Goal: Transaction & Acquisition: Book appointment/travel/reservation

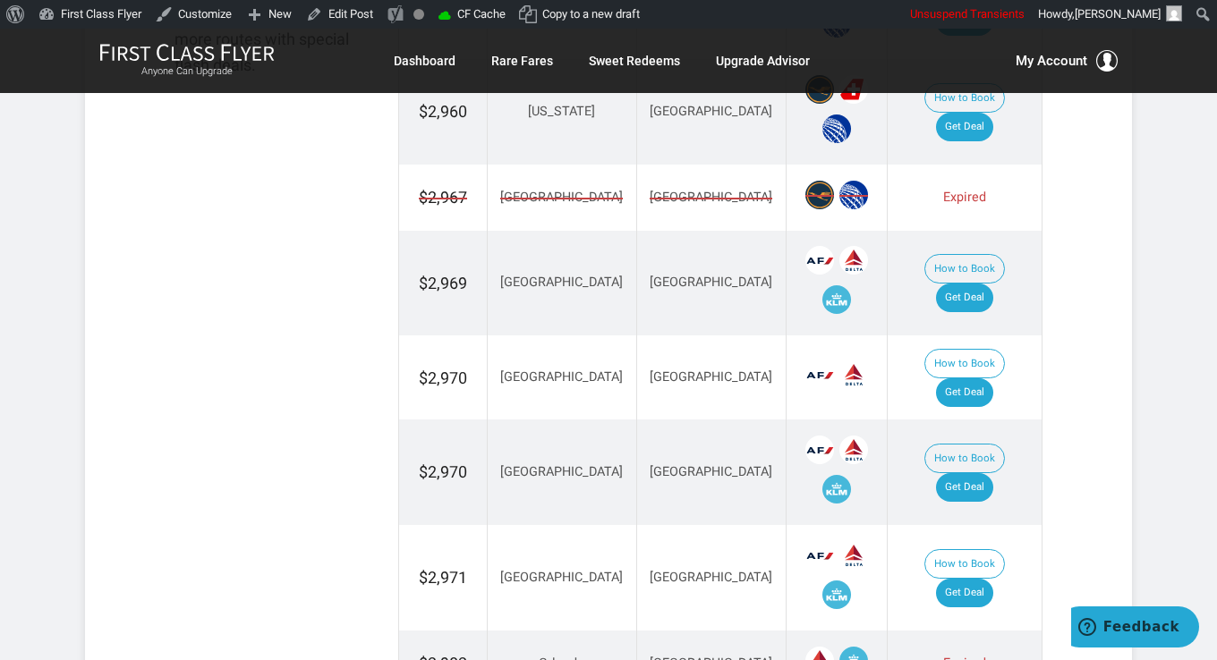
scroll to position [1074, 0]
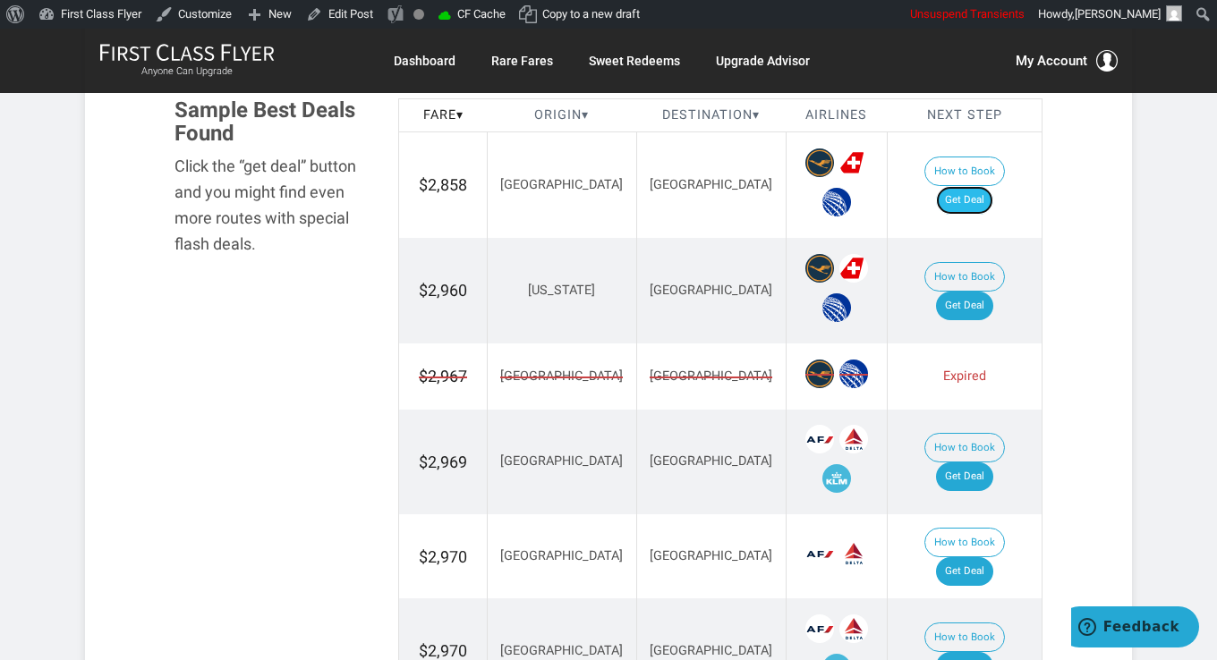
click at [961, 186] on link "Get Deal" at bounding box center [964, 200] width 57 height 29
click at [973, 292] on link "Get Deal" at bounding box center [964, 306] width 57 height 29
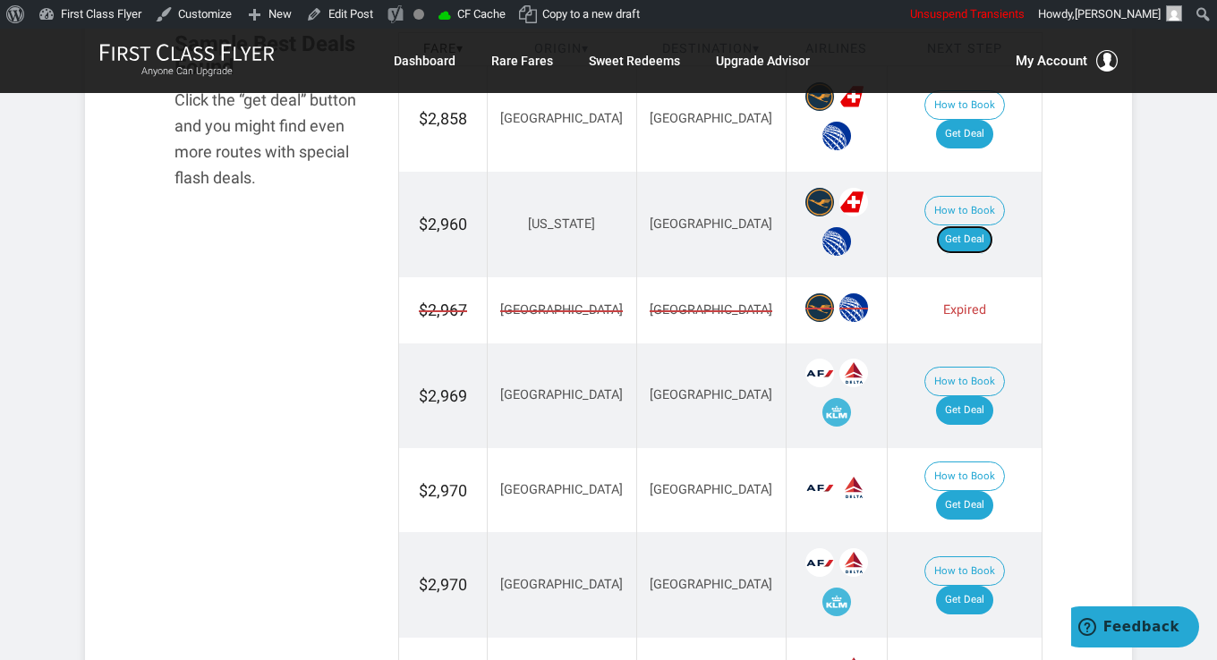
scroll to position [1163, 0]
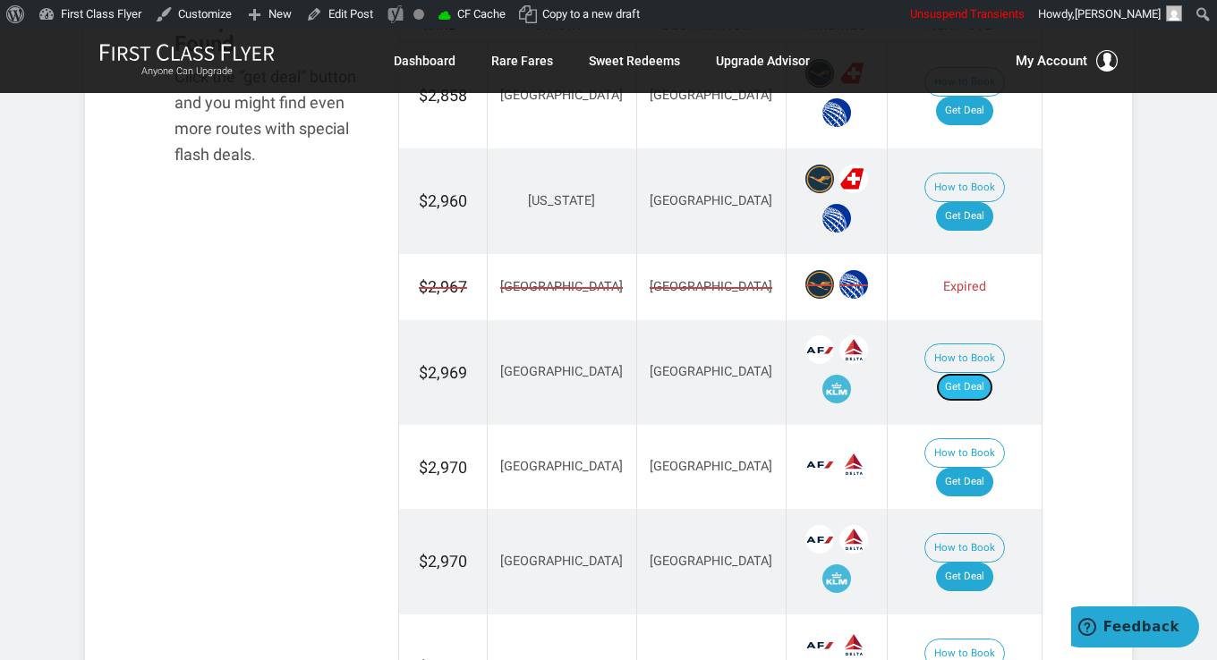
click at [964, 373] on link "Get Deal" at bounding box center [964, 387] width 57 height 29
click at [981, 468] on link "Get Deal" at bounding box center [964, 482] width 57 height 29
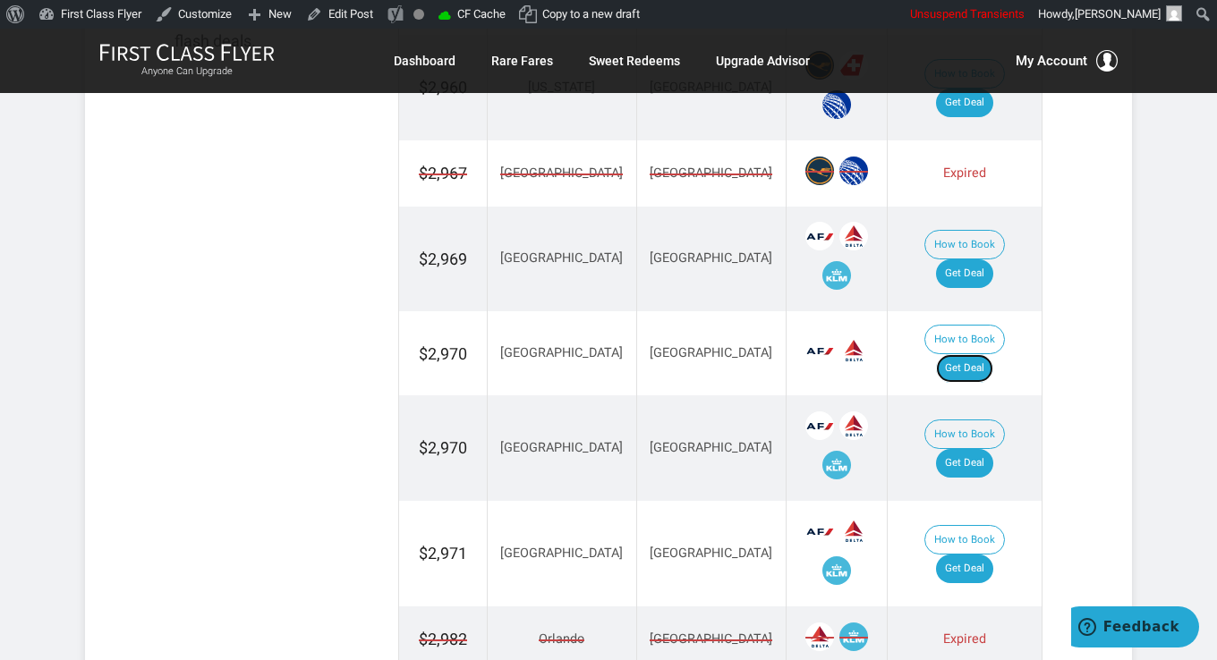
scroll to position [1342, 0]
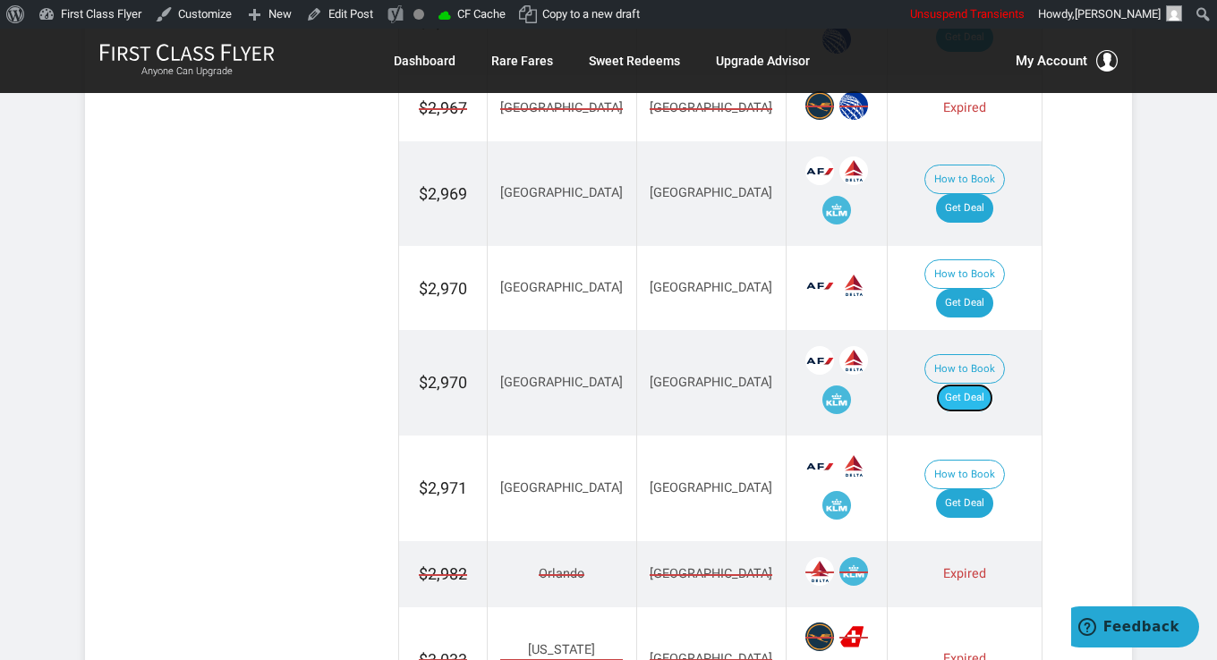
click at [973, 384] on link "Get Deal" at bounding box center [964, 398] width 57 height 29
click at [959, 489] on link "Get Deal" at bounding box center [964, 503] width 57 height 29
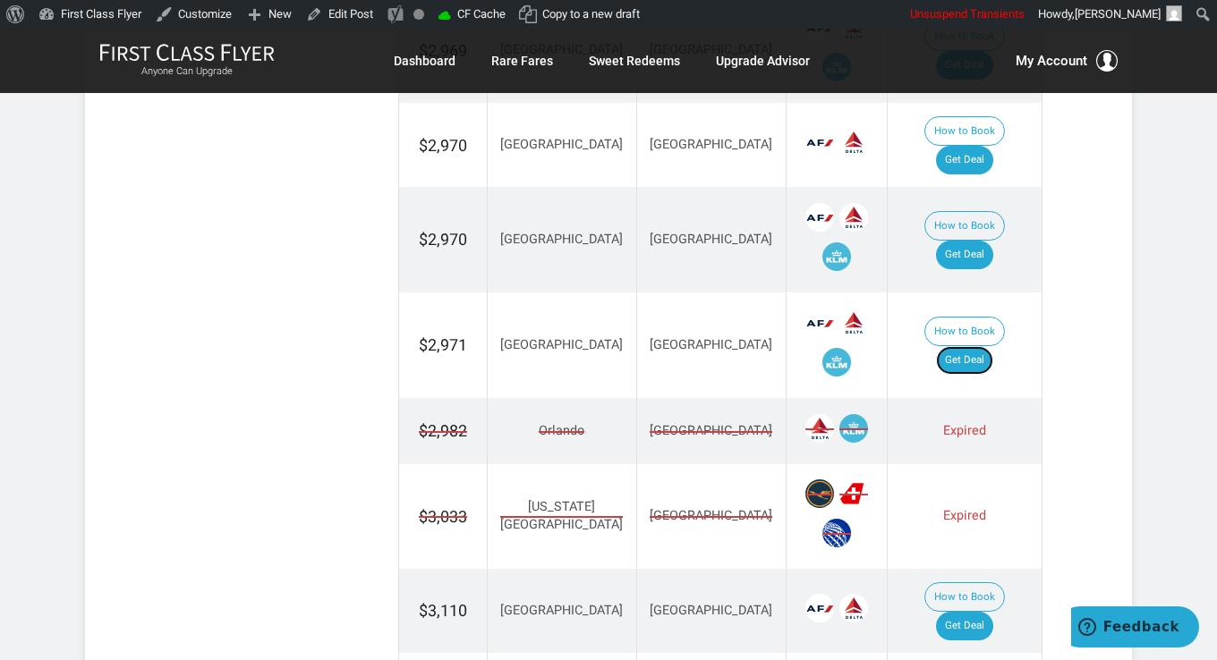
scroll to position [1610, 0]
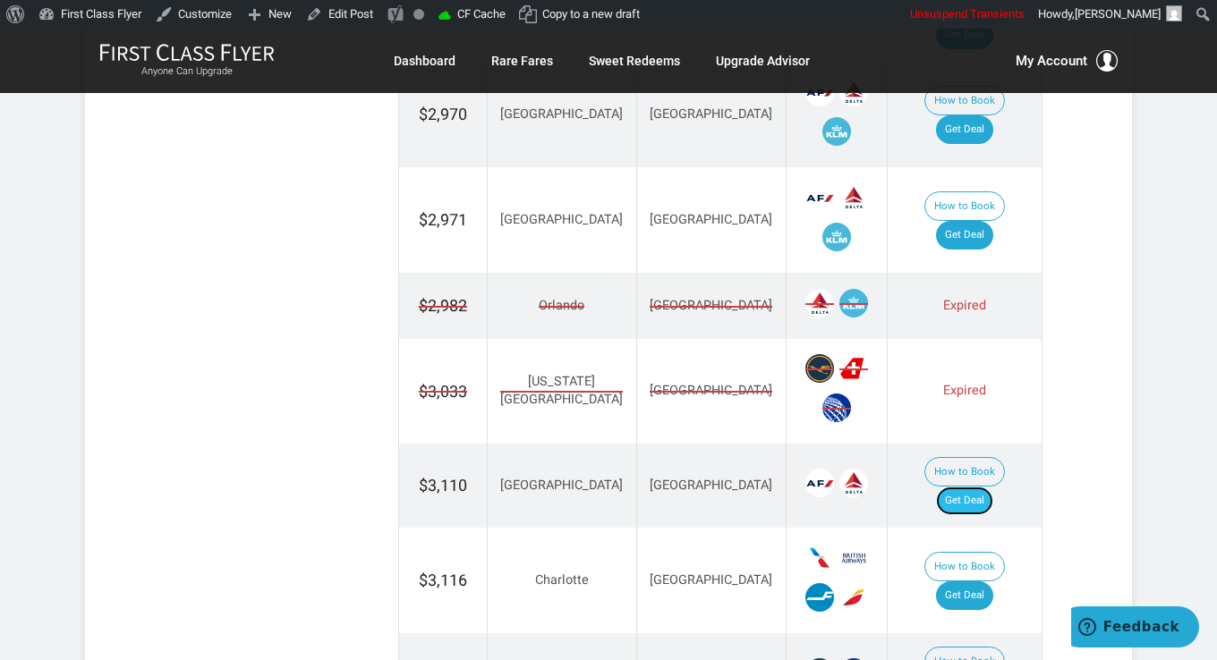
click at [985, 487] on link "Get Deal" at bounding box center [964, 501] width 57 height 29
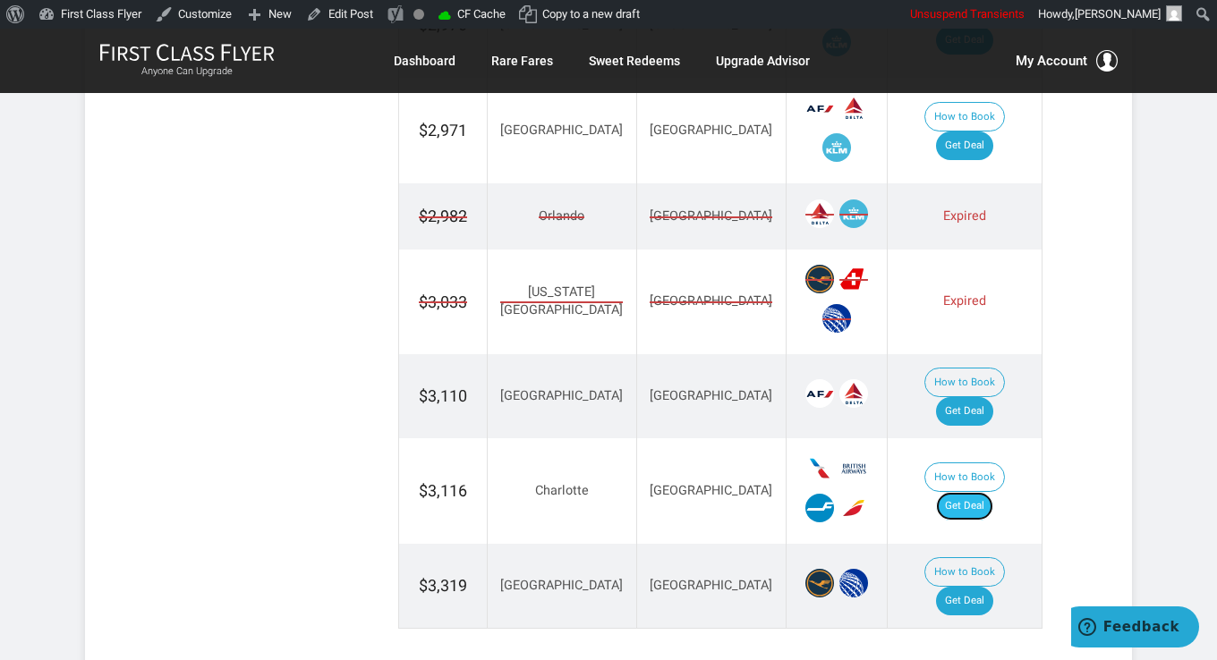
click at [956, 492] on link "Get Deal" at bounding box center [964, 506] width 57 height 29
click at [981, 587] on link "Get Deal" at bounding box center [964, 601] width 57 height 29
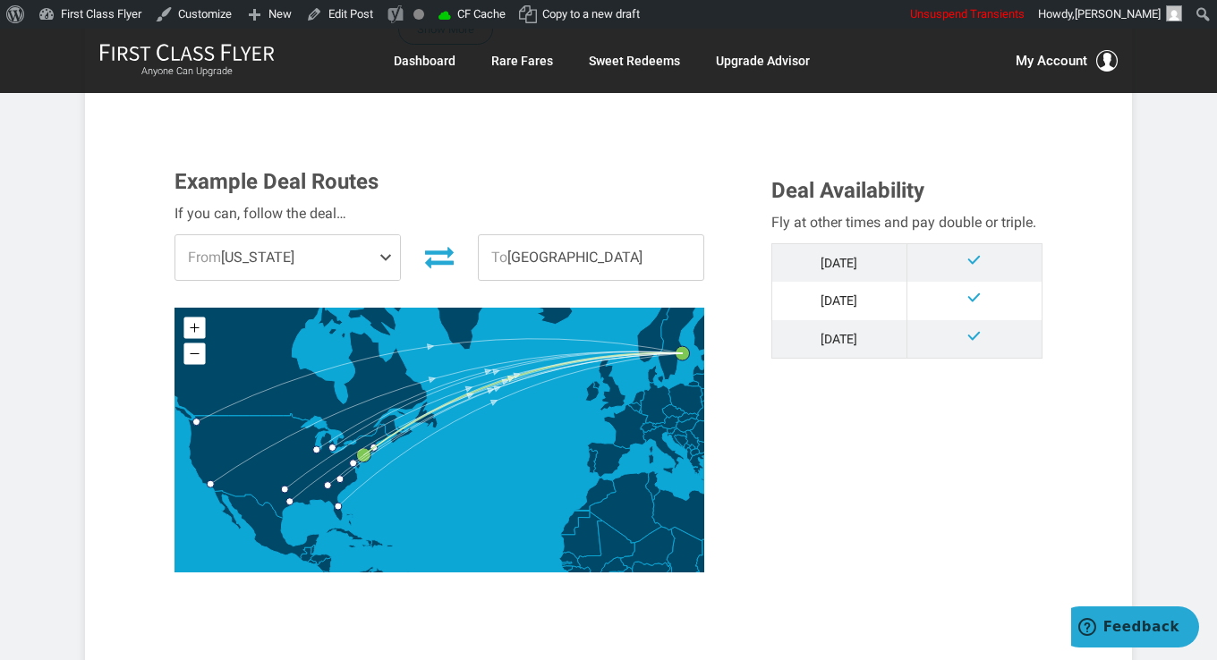
scroll to position [805, 0]
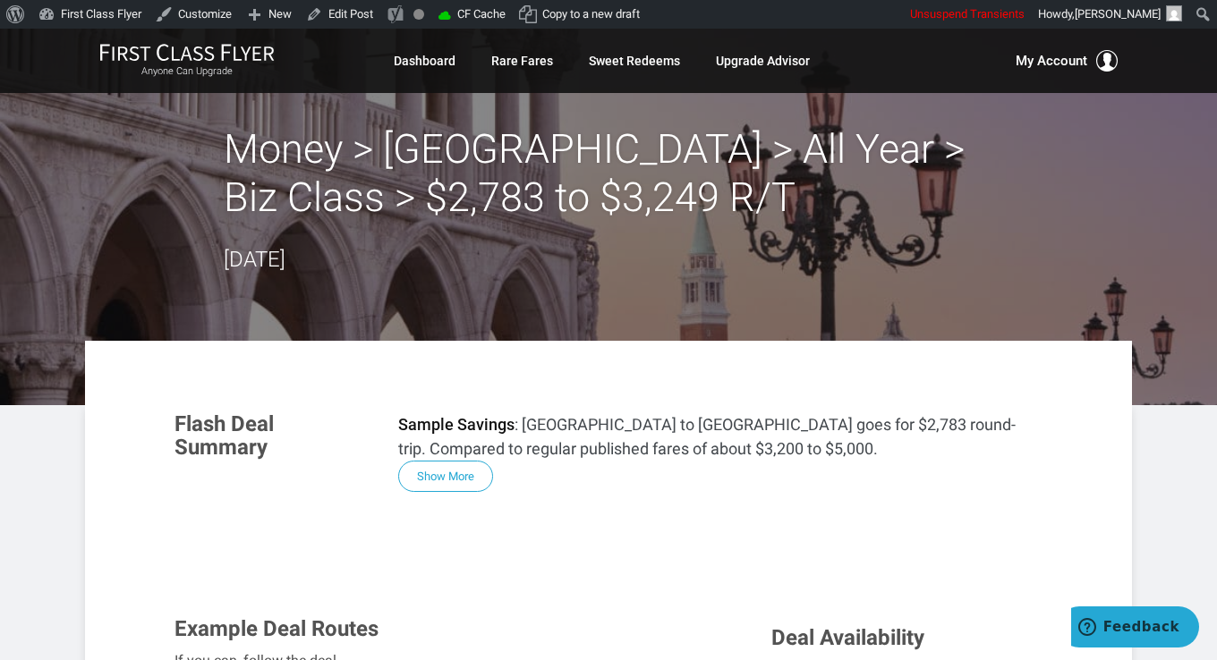
scroll to position [179, 0]
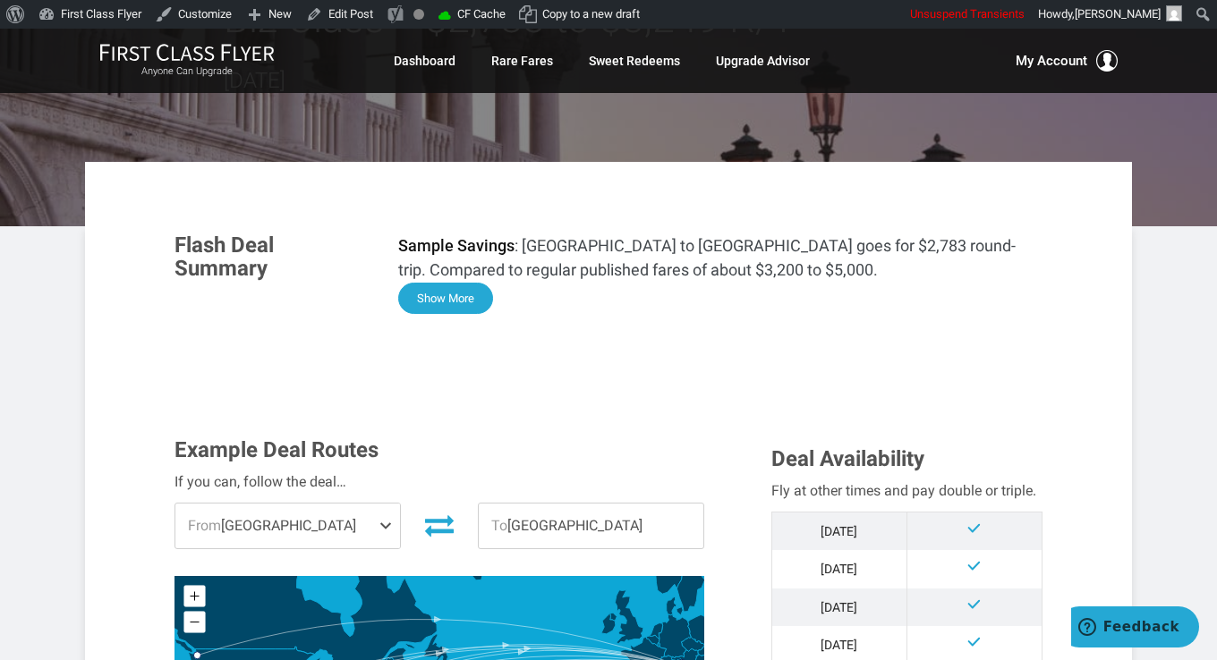
click at [456, 294] on button "Show More" at bounding box center [445, 298] width 95 height 31
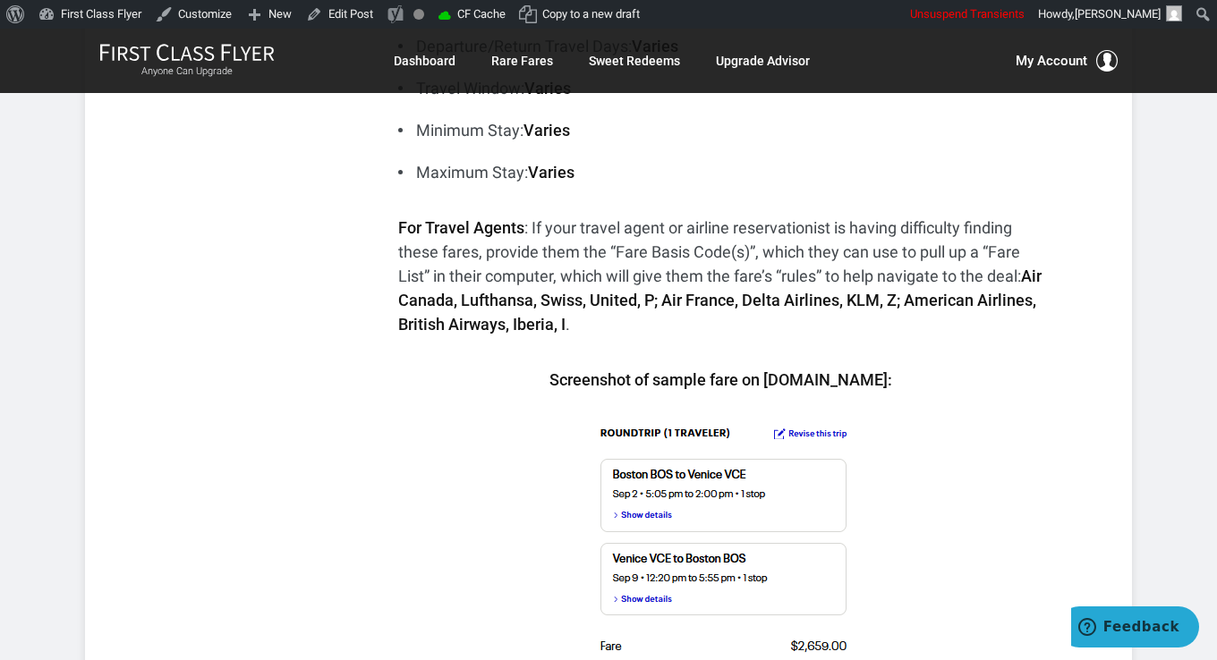
scroll to position [1163, 0]
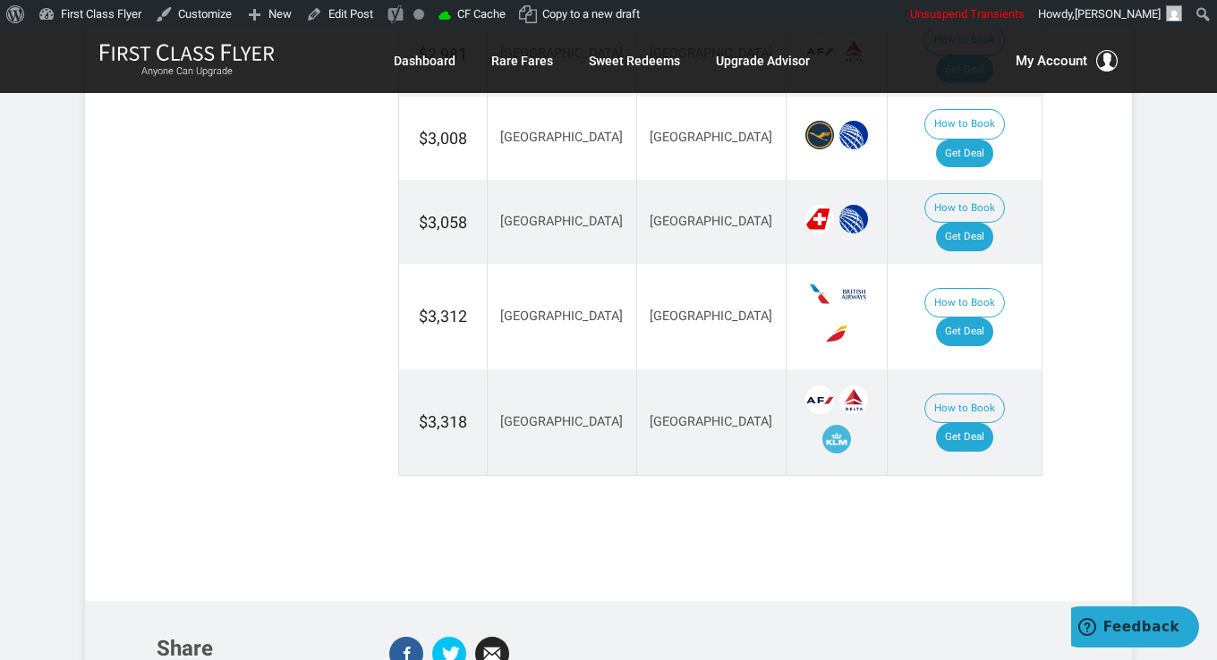
scroll to position [1879, 0]
